Goal: Find specific page/section: Find specific page/section

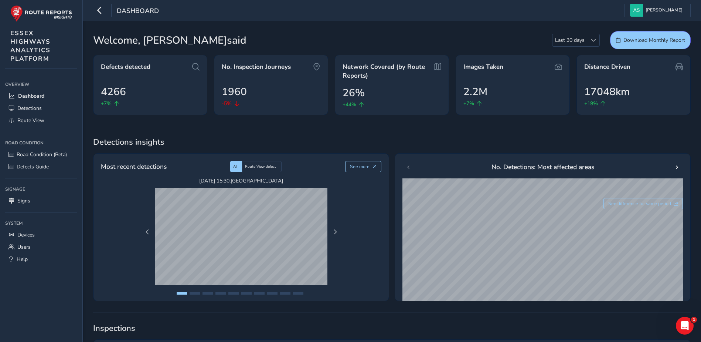
drag, startPoint x: 0, startPoint y: 0, endPoint x: 299, endPoint y: 119, distance: 321.7
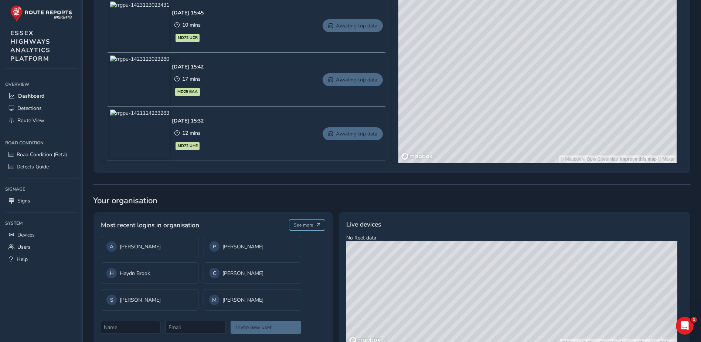
scroll to position [445, 0]
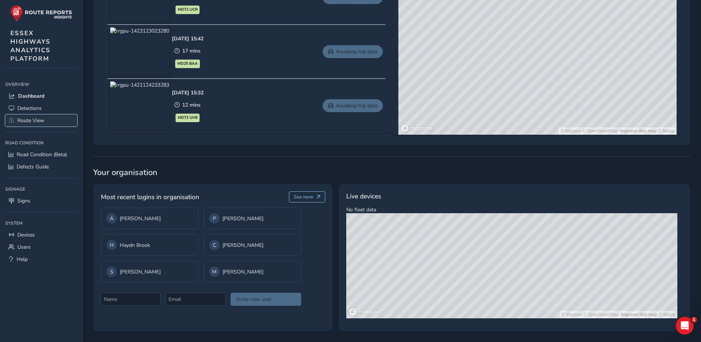
click at [40, 121] on span "Route View" at bounding box center [30, 120] width 27 height 7
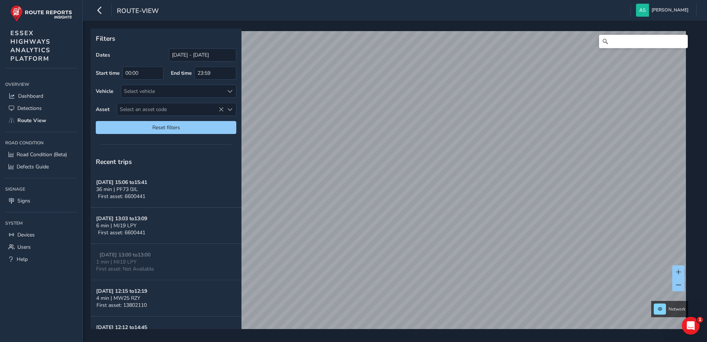
click at [601, 41] on icon at bounding box center [604, 41] width 7 height 7
click at [606, 41] on input "Search" at bounding box center [643, 41] width 89 height 13
click at [606, 42] on input "vange by pass" at bounding box center [643, 41] width 89 height 13
click at [656, 45] on input "A13 vange by pass" at bounding box center [643, 41] width 89 height 13
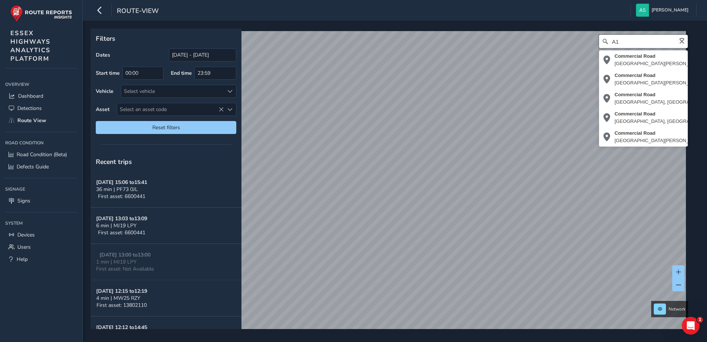
type input "A"
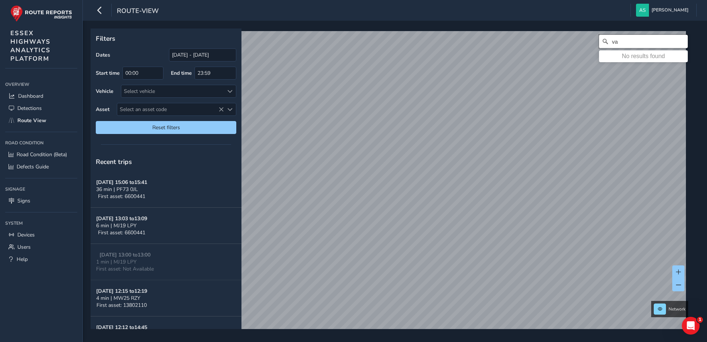
type input "v"
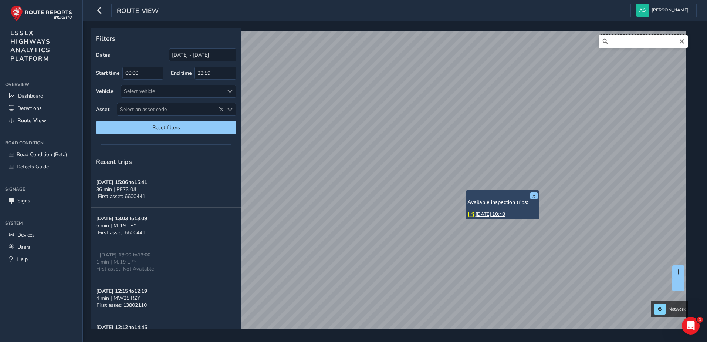
click at [609, 41] on input "Search" at bounding box center [643, 41] width 89 height 13
type input "[STREET_ADDRESS]"
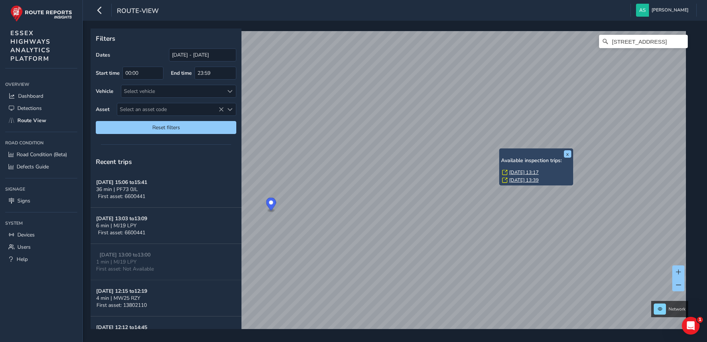
click at [500, 149] on div "x Available inspection trips: [GEOGRAPHIC_DATA][DATE] 13:17 [DATE] 13:39" at bounding box center [536, 166] width 74 height 37
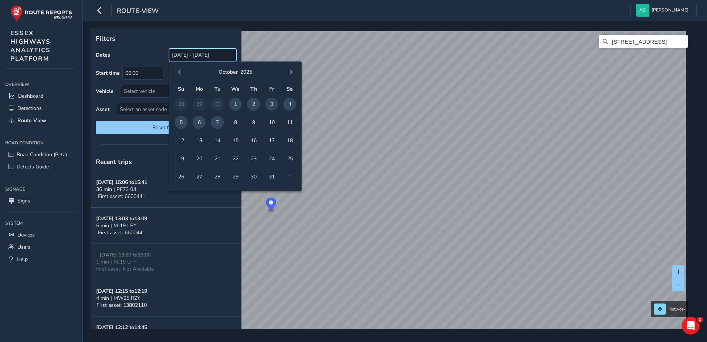
click at [200, 54] on input "[DATE] - [DATE]" at bounding box center [202, 54] width 67 height 13
click at [177, 71] on span "button" at bounding box center [179, 71] width 5 height 5
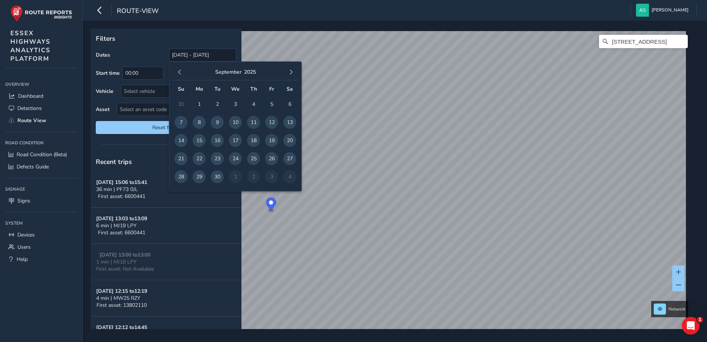
click at [177, 71] on span "button" at bounding box center [179, 71] width 5 height 5
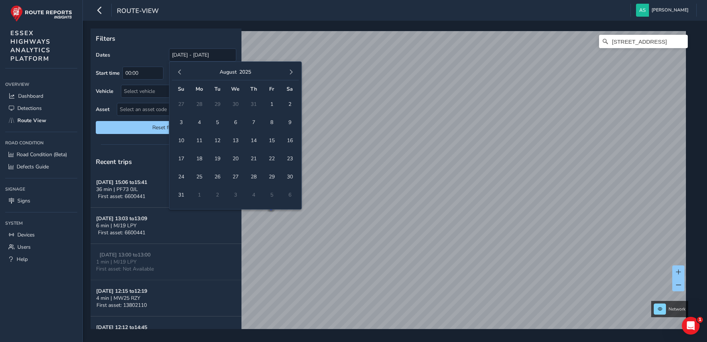
click at [177, 71] on span "button" at bounding box center [179, 71] width 5 height 5
click at [219, 102] on span "1" at bounding box center [217, 104] width 13 height 13
type input "[DATE]"
